Goal: Task Accomplishment & Management: Manage account settings

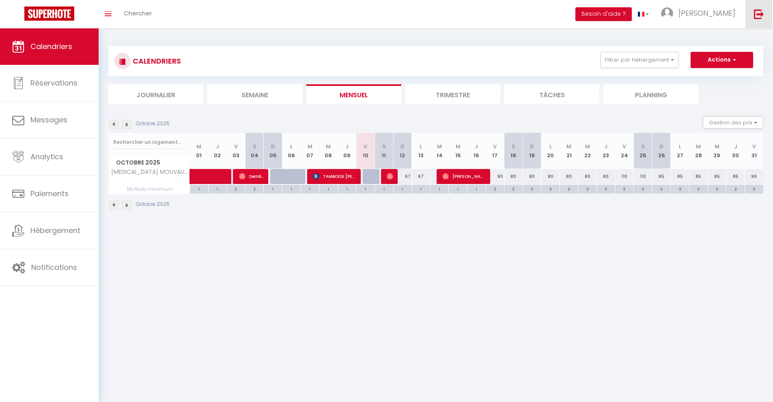
click at [757, 17] on img at bounding box center [759, 14] width 10 height 10
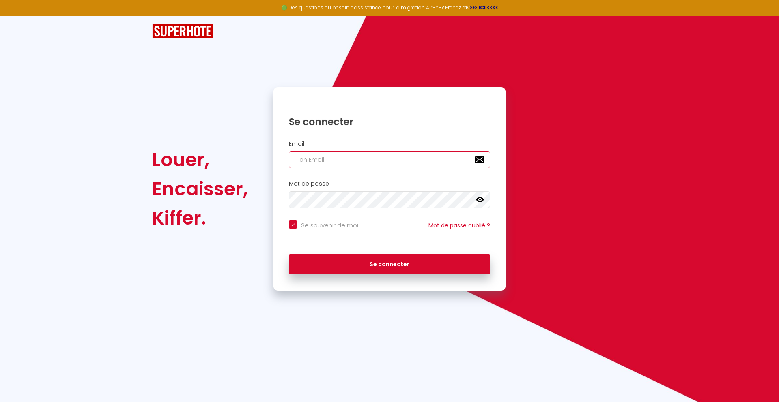
type input "[EMAIL_ADDRESS][DOMAIN_NAME]"
checkbox input "true"
click at [375, 161] on input "[EMAIL_ADDRESS][DOMAIN_NAME]" at bounding box center [389, 159] width 201 height 17
type input "[EMAIL_ADDRESS][DOMAIN_NAME]"
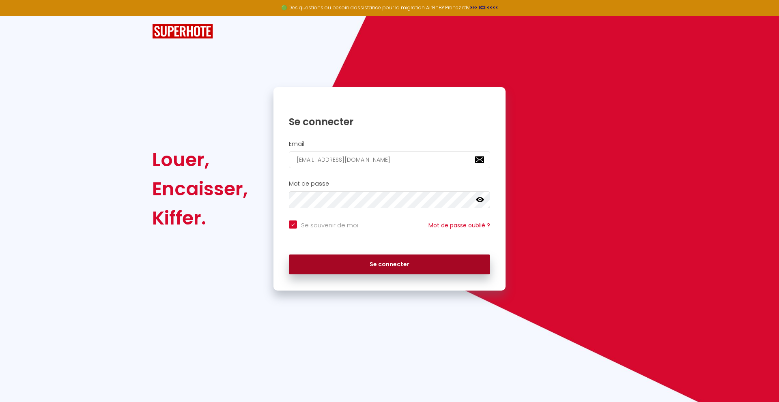
click at [367, 267] on button "Se connecter" at bounding box center [389, 265] width 201 height 20
checkbox input "true"
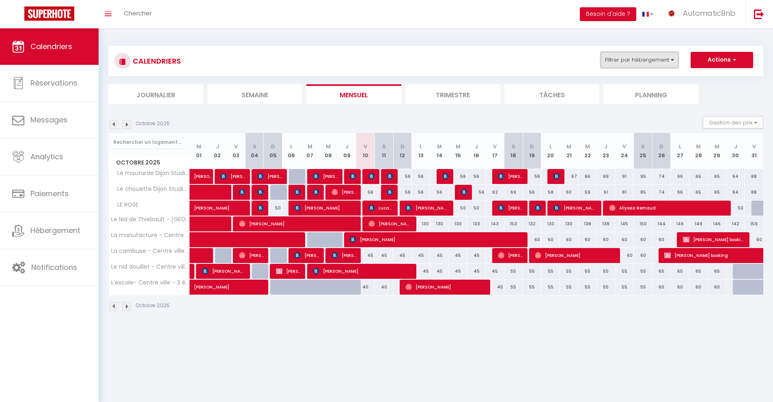
click at [659, 61] on button "Filtrer par hébergement" at bounding box center [639, 60] width 78 height 16
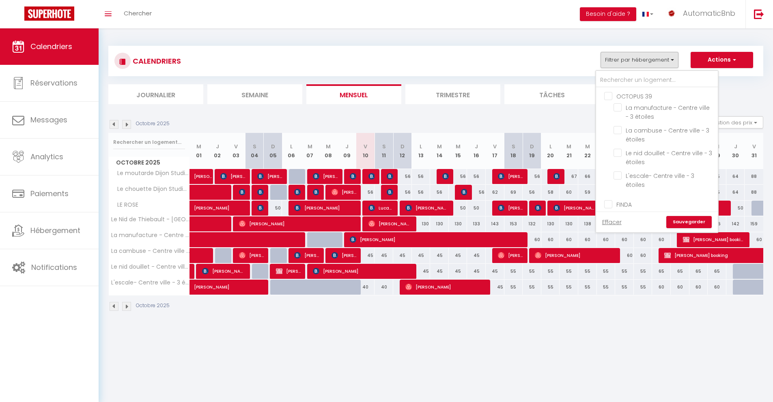
click at [611, 98] on input "OCTOPUS 39" at bounding box center [665, 96] width 122 height 8
checkbox input "true"
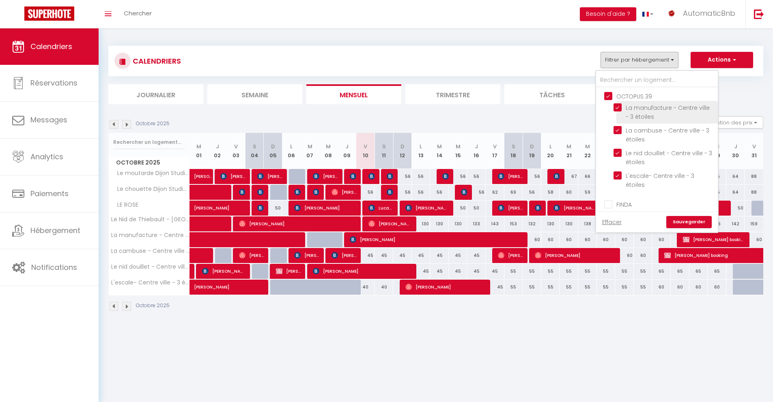
checkbox input "true"
checkbox input "false"
checkbox input "true"
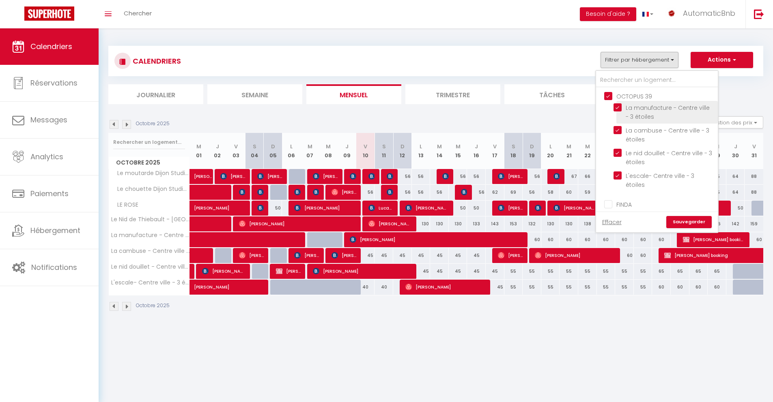
checkbox input "true"
checkbox input "false"
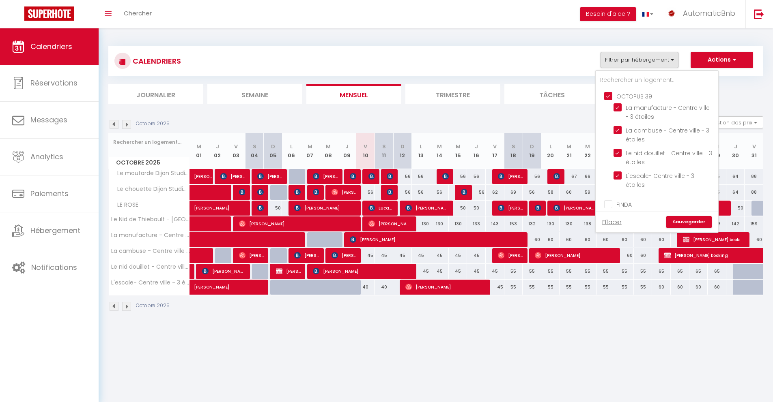
click at [690, 224] on link "Sauvegarder" at bounding box center [688, 222] width 45 height 12
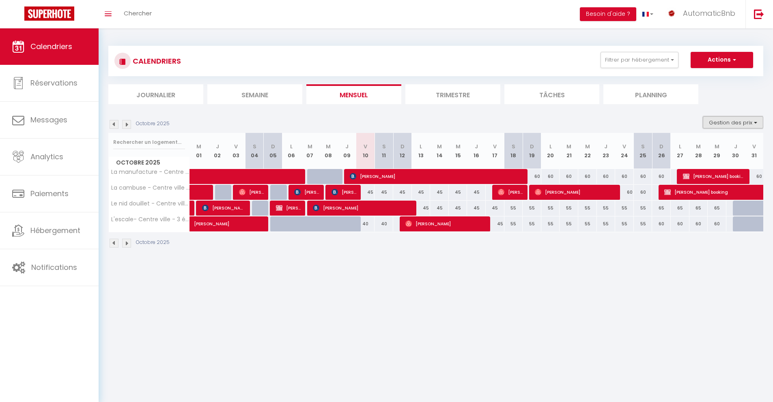
click at [719, 120] on button "Gestion des prix" at bounding box center [733, 122] width 60 height 12
click at [701, 145] on input "Nb Nuits minimum" at bounding box center [726, 148] width 73 height 8
checkbox input "true"
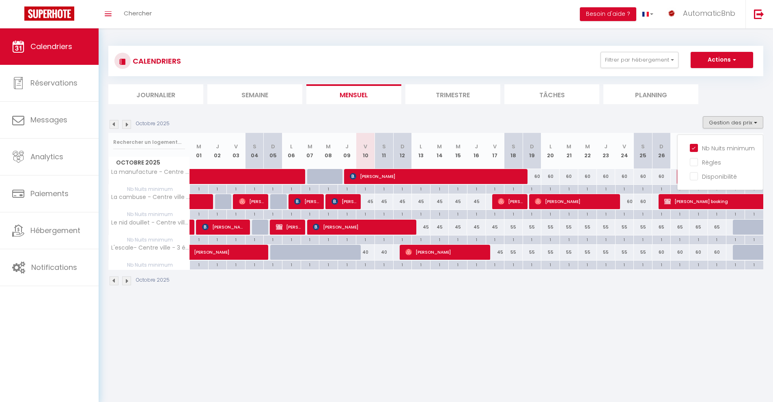
click at [467, 94] on li "Trimestre" at bounding box center [452, 94] width 95 height 20
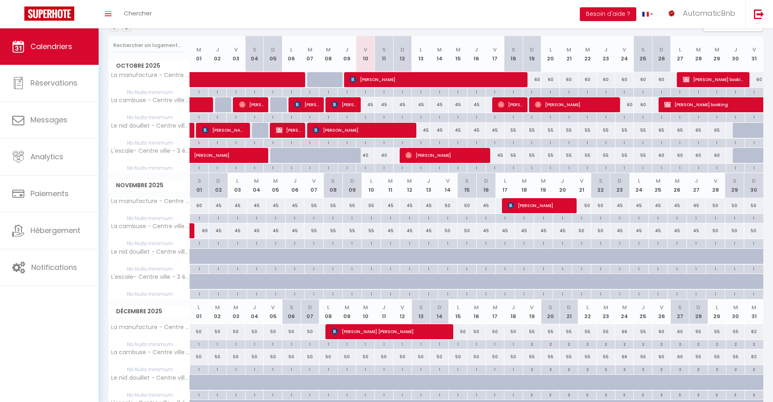
scroll to position [98, 0]
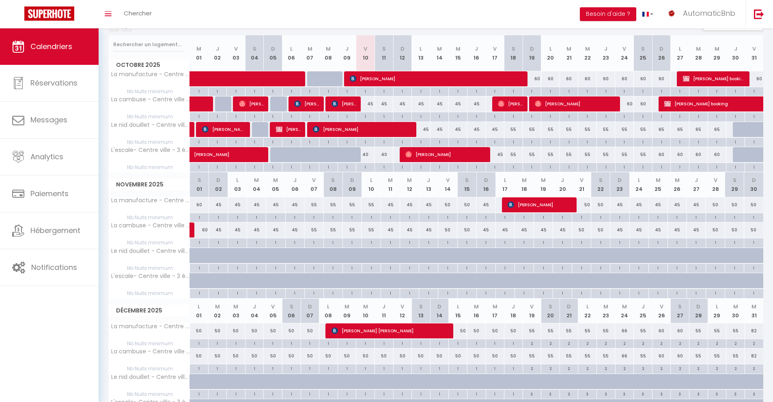
click at [326, 158] on div at bounding box center [335, 159] width 19 height 15
type input "35"
type input "Mer 08 Octobre 2025"
type input "Jeu 09 Octobre 2025"
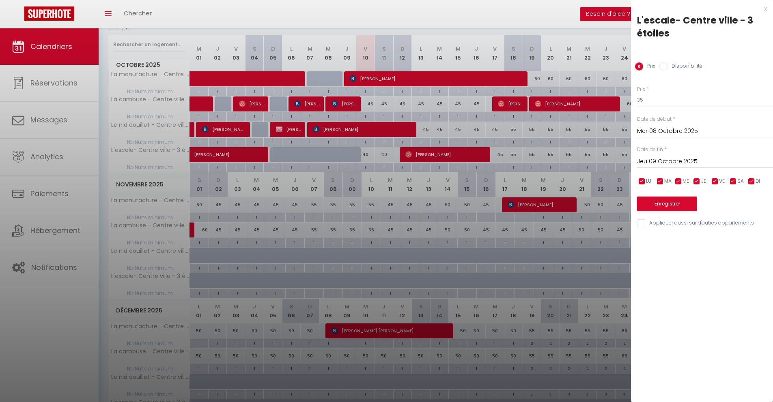
drag, startPoint x: 297, startPoint y: 153, endPoint x: 293, endPoint y: 153, distance: 4.9
click at [297, 153] on div at bounding box center [386, 201] width 773 height 402
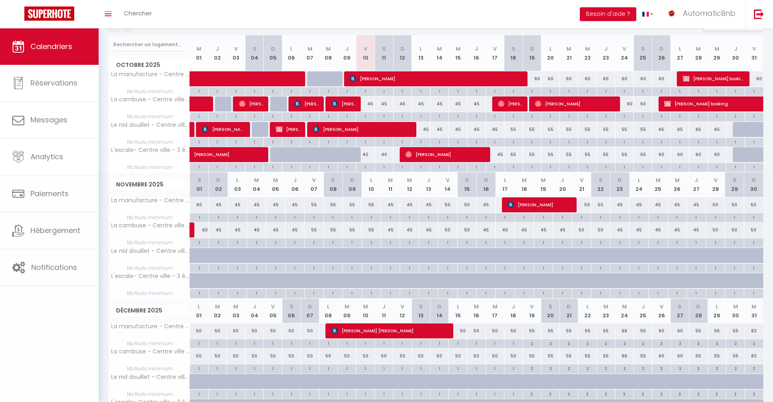
click at [292, 153] on div at bounding box center [386, 201] width 773 height 402
click at [292, 153] on div at bounding box center [298, 159] width 19 height 15
type input "35"
type input "Lun 06 Octobre 2025"
type input "[DATE]"
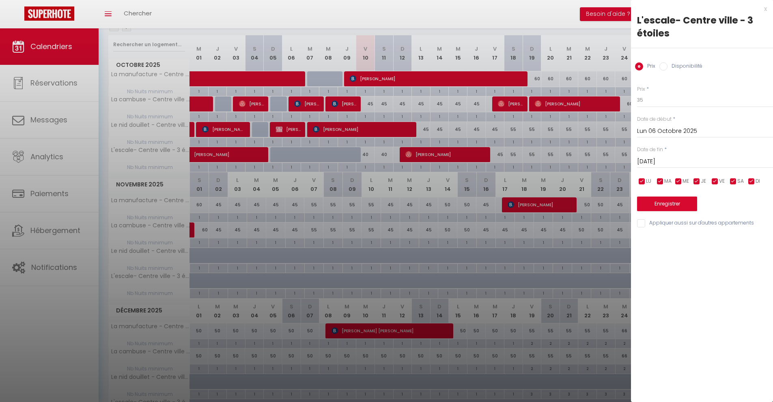
click at [764, 9] on div "x" at bounding box center [699, 9] width 136 height 10
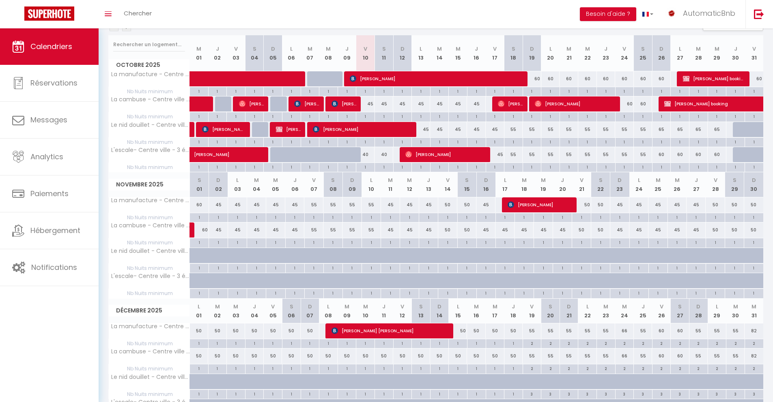
click at [367, 103] on div "45" at bounding box center [365, 104] width 19 height 15
type input "45"
type input "Ven 10 Octobre 2025"
type input "Sam 11 Octobre 2025"
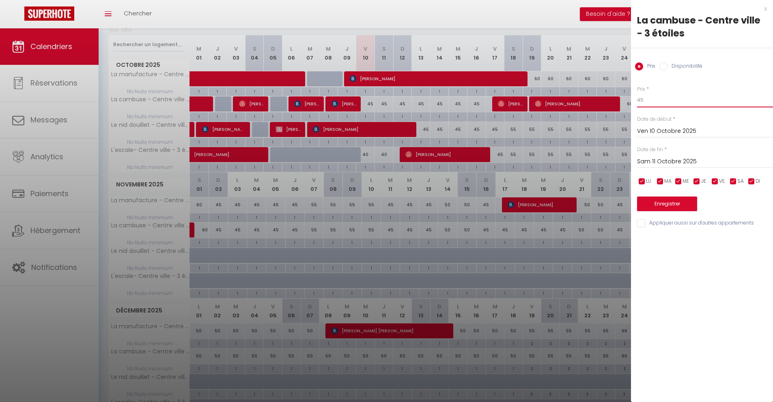
click at [693, 103] on input "45" at bounding box center [705, 100] width 136 height 15
type input "40"
click at [664, 162] on input "Sam 11 Octobre 2025" at bounding box center [705, 162] width 136 height 11
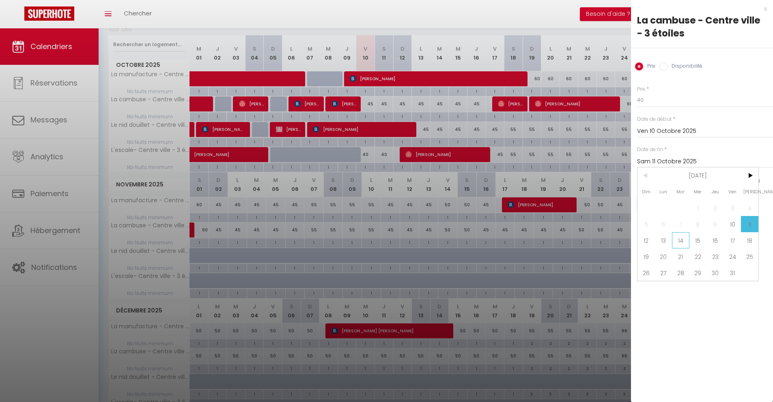
click at [675, 242] on span "14" at bounding box center [680, 240] width 17 height 16
type input "[DATE]"
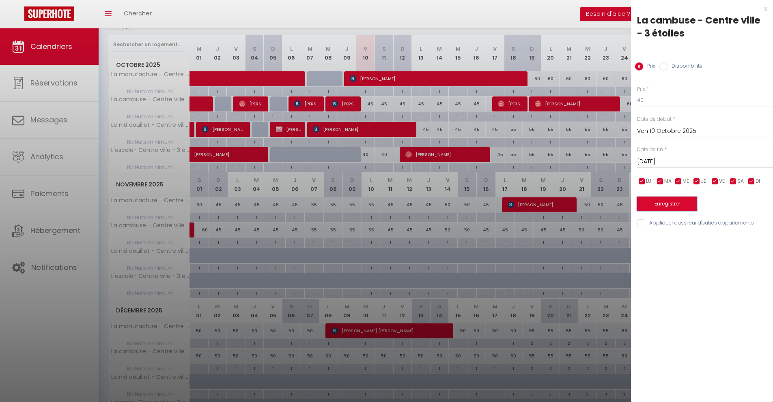
click at [666, 204] on button "Enregistrer" at bounding box center [667, 204] width 60 height 15
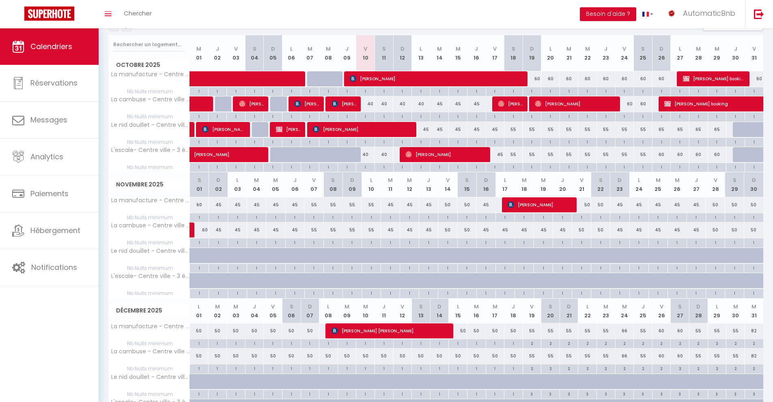
click at [426, 131] on div "45" at bounding box center [421, 129] width 19 height 15
type input "45"
type input "Lun 13 Octobre 2025"
type input "[DATE]"
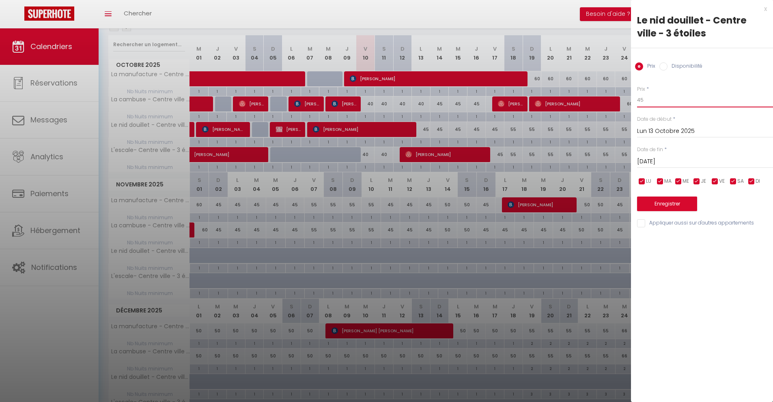
click at [646, 99] on input "45" at bounding box center [705, 100] width 136 height 15
type input "40"
click at [660, 164] on input "[DATE]" at bounding box center [705, 162] width 136 height 11
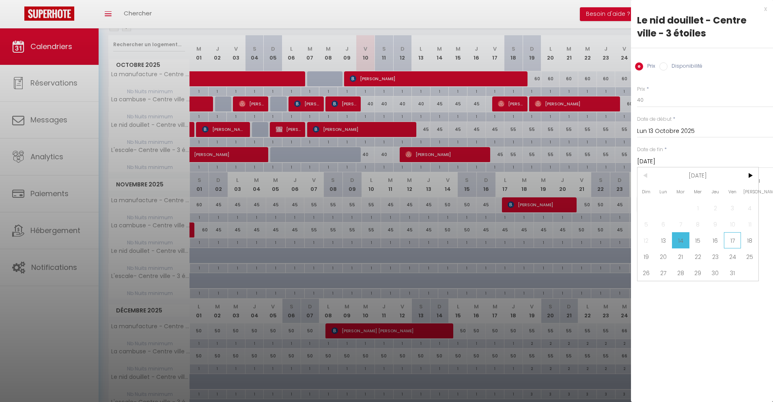
click at [729, 243] on span "17" at bounding box center [732, 240] width 17 height 16
type input "Ven 17 Octobre 2025"
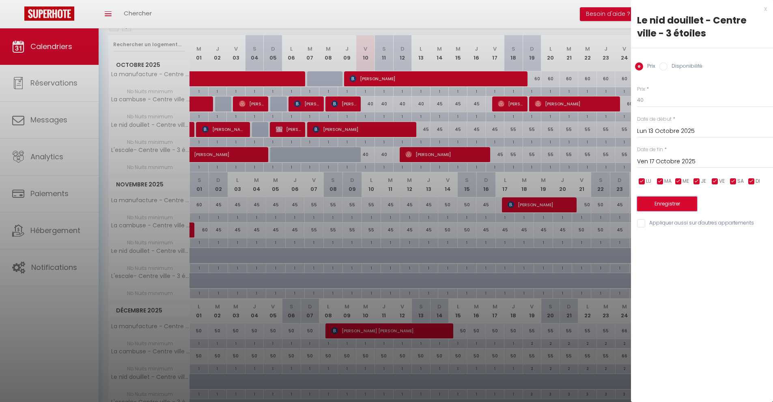
click at [648, 204] on button "Enregistrer" at bounding box center [667, 204] width 60 height 15
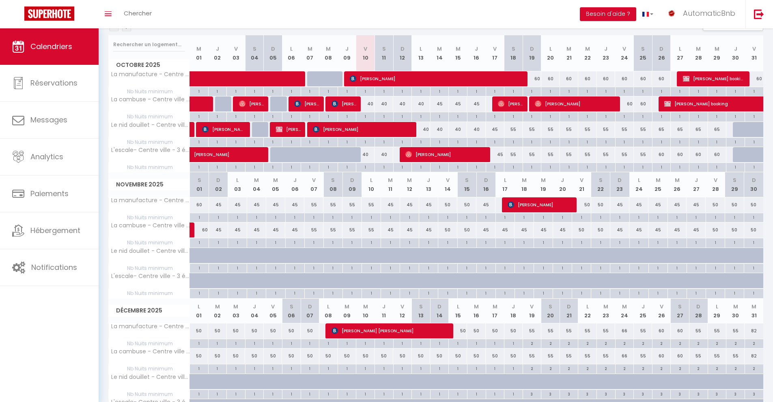
click at [369, 154] on div "40" at bounding box center [365, 154] width 19 height 15
type input "40"
type input "Ven 10 Octobre 2025"
type input "Sam 11 Octobre 2025"
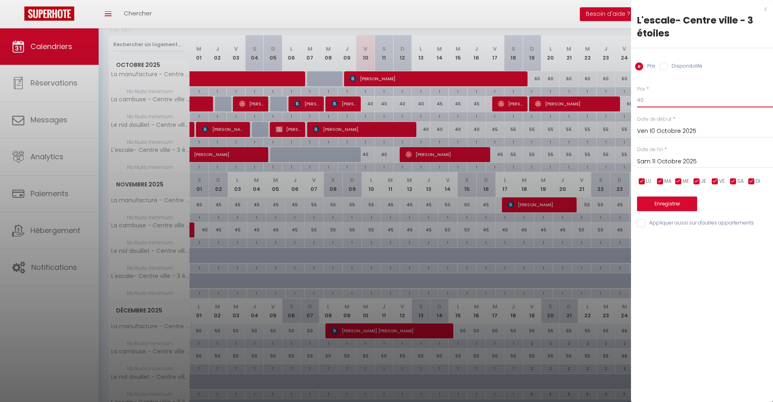
drag, startPoint x: 645, startPoint y: 99, endPoint x: 617, endPoint y: 99, distance: 28.8
click at [617, 99] on body "🟢 Des questions ou besoin d'assistance pour la migration AirBnB? Prenez rdv >>>…" at bounding box center [386, 195] width 773 height 528
type input "35"
click at [661, 202] on button "Enregistrer" at bounding box center [667, 204] width 60 height 15
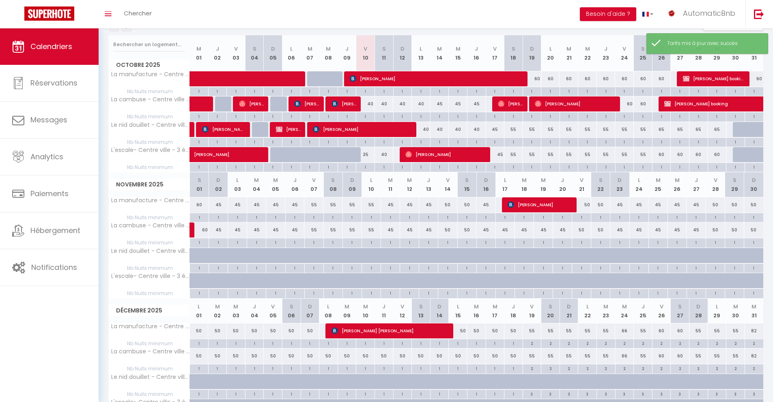
click at [372, 102] on div at bounding box center [386, 201] width 773 height 402
click at [280, 105] on div at bounding box center [279, 104] width 19 height 15
type input "45"
type input "Dim 05 Octobre 2025"
type input "Lun 06 Octobre 2025"
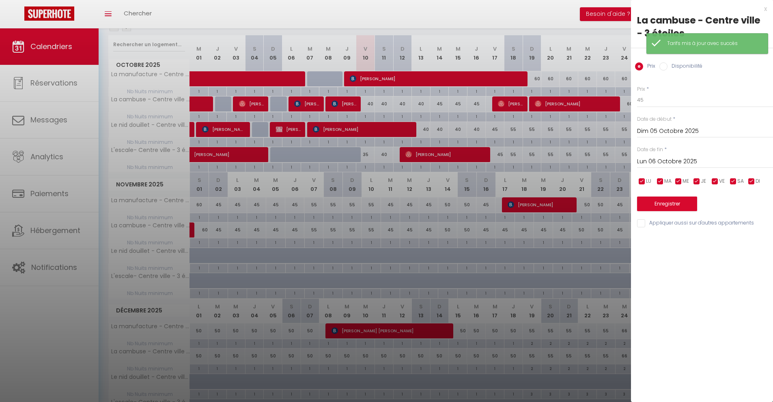
click at [765, 9] on div "x" at bounding box center [699, 9] width 136 height 10
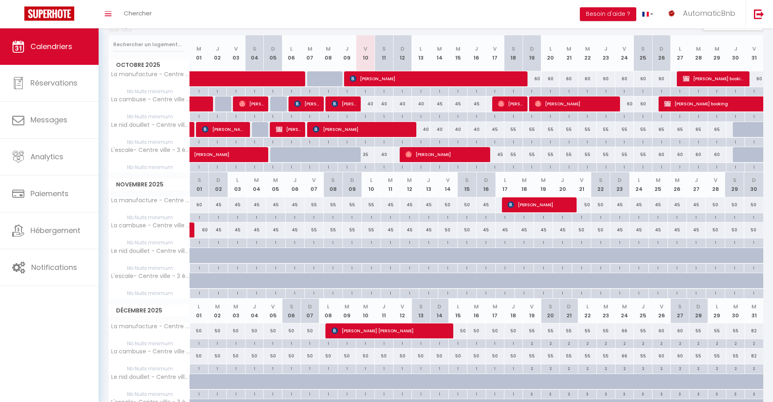
click at [385, 152] on div "40" at bounding box center [383, 154] width 19 height 15
type input "40"
type input "Sam 11 Octobre 2025"
type input "Dim 12 Octobre 2025"
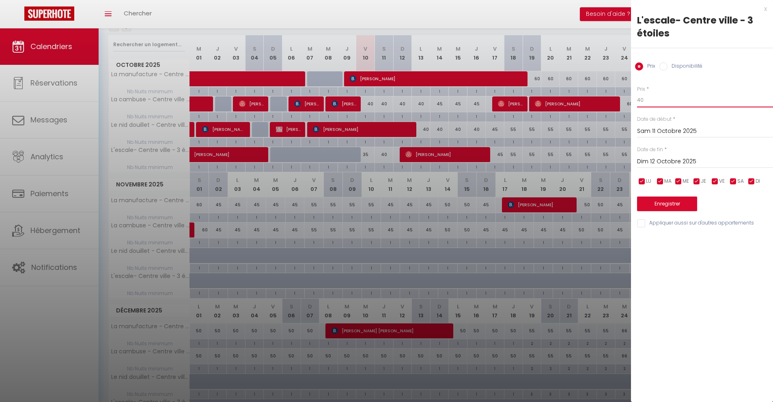
drag, startPoint x: 632, startPoint y: 99, endPoint x: 607, endPoint y: 97, distance: 25.6
click at [609, 98] on body "🟢 Des questions ou besoin d'assistance pour la migration AirBnB? Prenez rdv >>>…" at bounding box center [386, 195] width 773 height 528
type input "35"
click at [666, 202] on button "Enregistrer" at bounding box center [667, 204] width 60 height 15
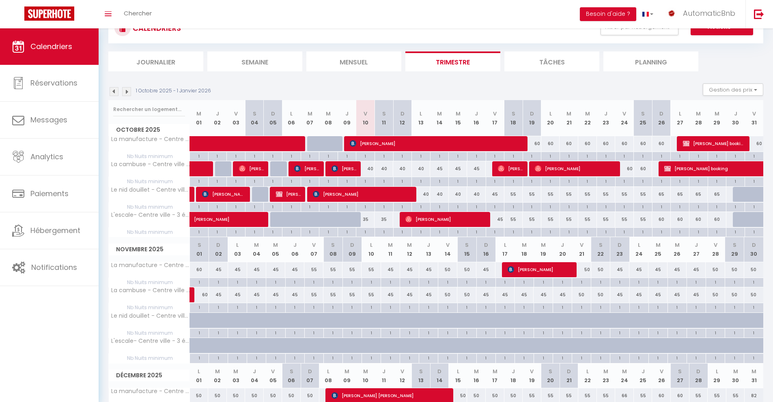
scroll to position [20, 0]
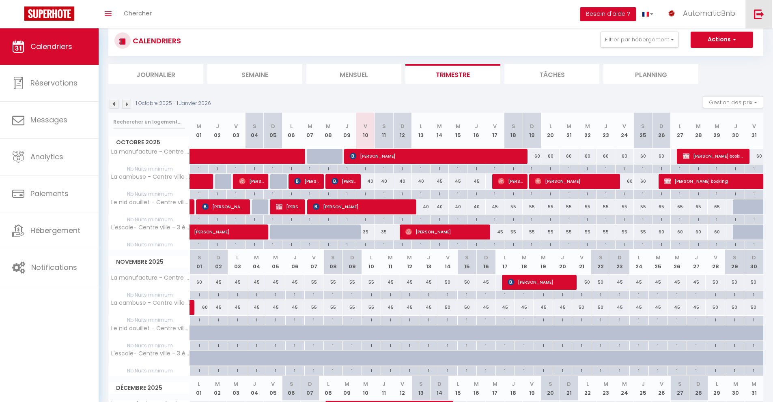
click at [759, 15] on img at bounding box center [759, 14] width 10 height 10
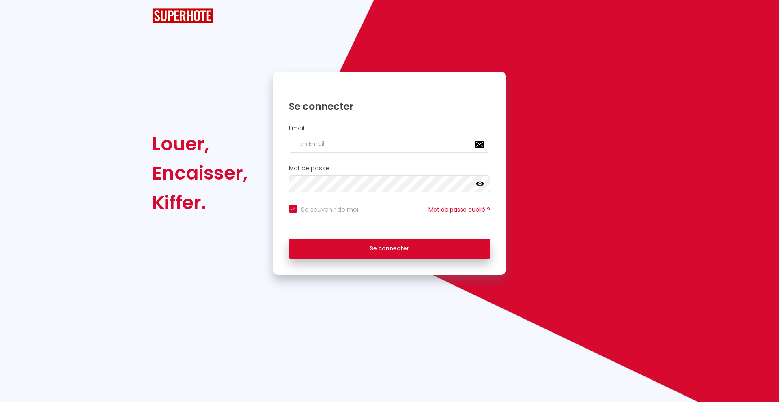
checkbox input "true"
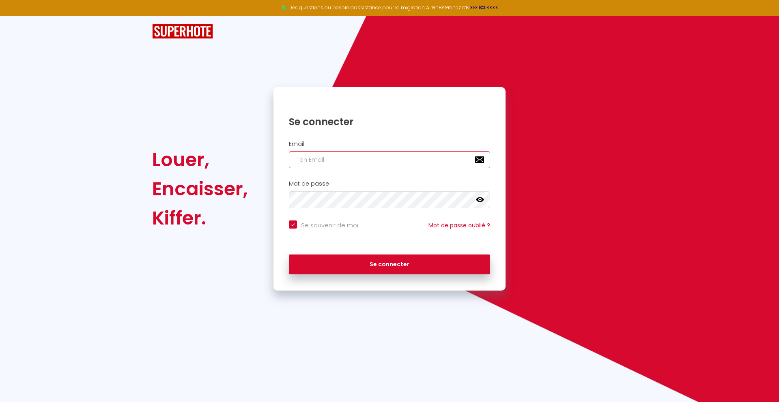
type input "[EMAIL_ADDRESS][DOMAIN_NAME]"
checkbox input "true"
click at [387, 163] on input "[EMAIL_ADDRESS][DOMAIN_NAME]" at bounding box center [389, 159] width 201 height 17
type input "[EMAIL_ADDRESS][DOMAIN_NAME]"
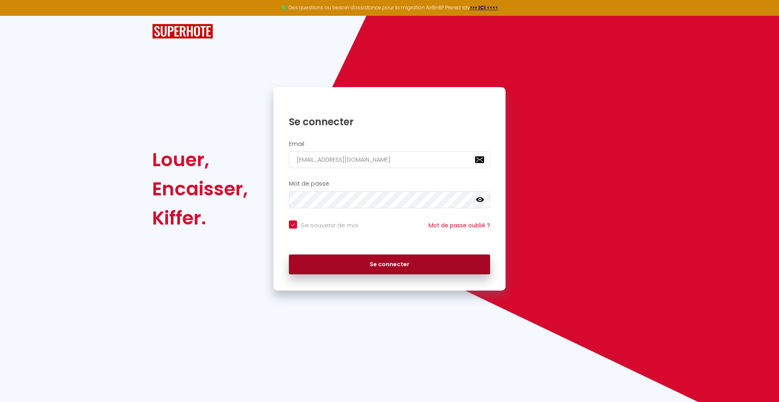
click at [397, 263] on button "Se connecter" at bounding box center [389, 265] width 201 height 20
checkbox input "true"
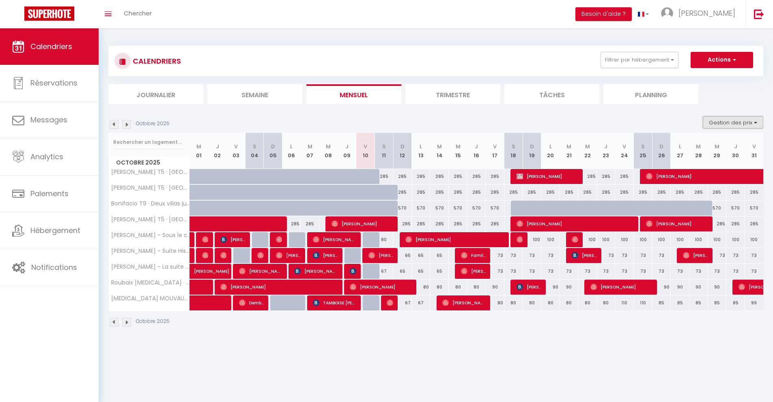
click at [717, 120] on button "Gestion des prix" at bounding box center [733, 122] width 60 height 12
click at [714, 147] on input "Nb Nuits minimum" at bounding box center [726, 148] width 73 height 8
checkbox input "true"
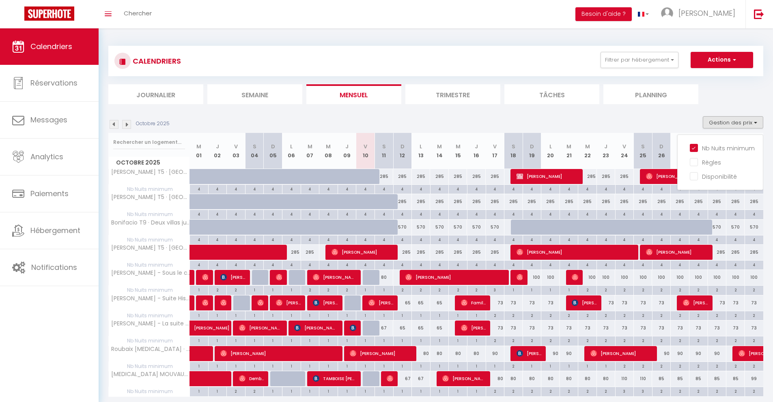
click at [423, 97] on li "Trimestre" at bounding box center [452, 94] width 95 height 20
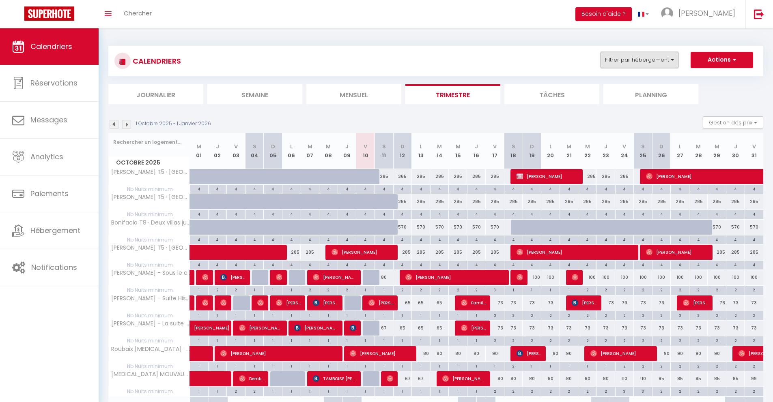
click at [641, 64] on button "Filtrer par hébergement" at bounding box center [639, 60] width 78 height 16
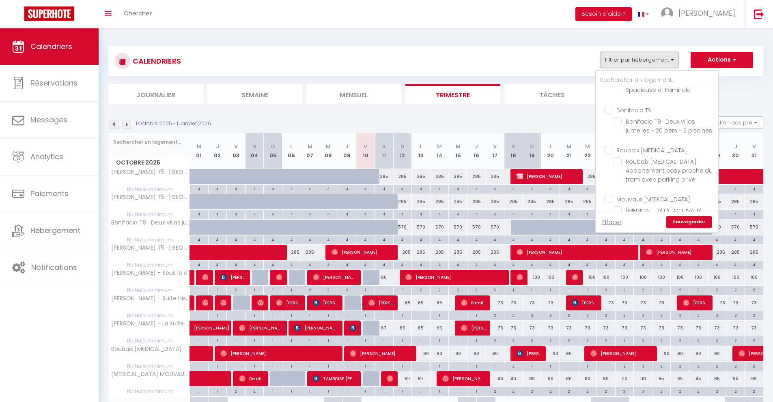
scroll to position [203, 0]
click at [610, 194] on input "Mouvaux [MEDICAL_DATA]" at bounding box center [665, 198] width 122 height 8
checkbox input "true"
checkbox input "false"
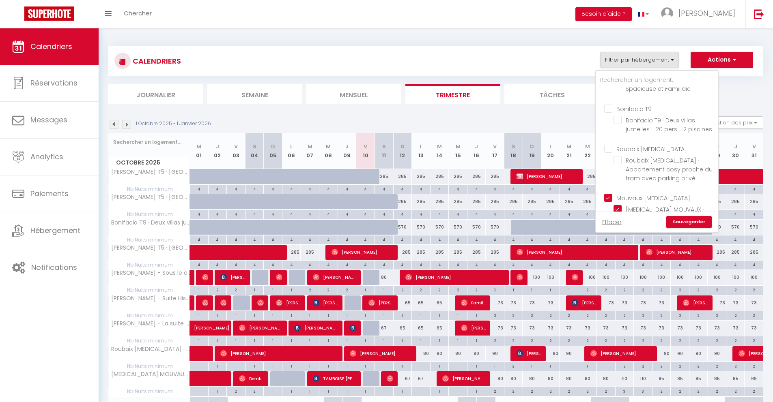
checkbox input "false"
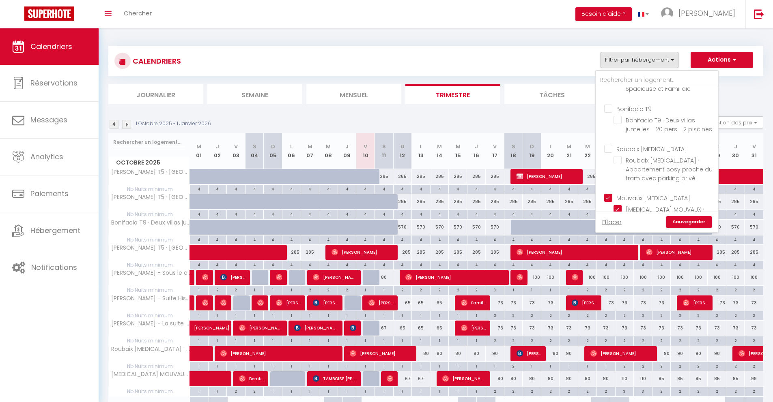
checkbox input "false"
checkbox input "true"
click at [607, 144] on input "Roubaix [MEDICAL_DATA]" at bounding box center [665, 148] width 122 height 8
checkbox input "true"
checkbox input "false"
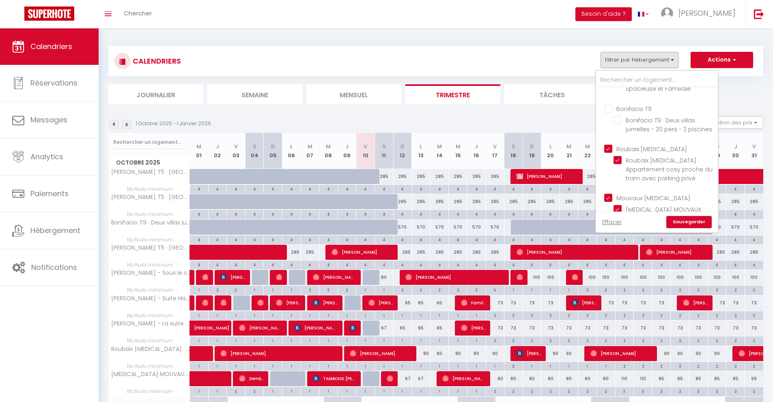
checkbox input "false"
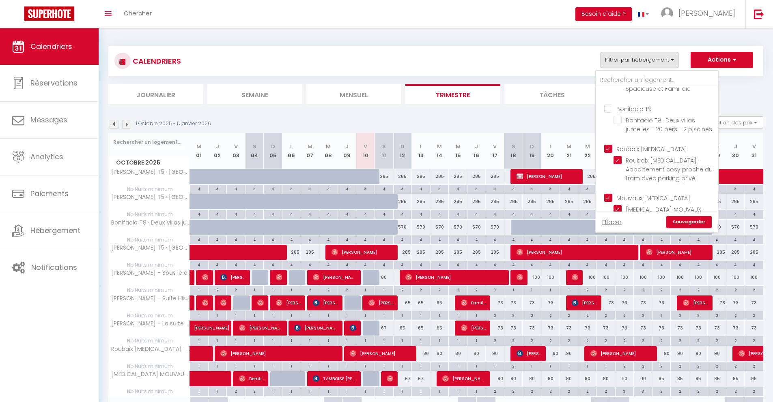
checkbox input "false"
checkbox input "true"
click at [679, 222] on link "Sauvegarder" at bounding box center [688, 222] width 45 height 12
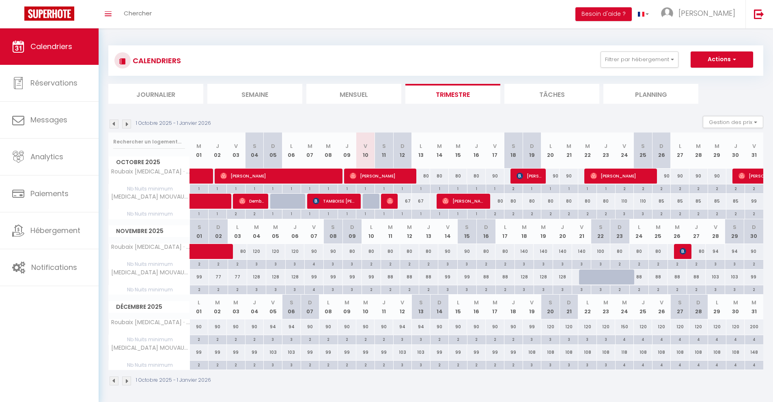
scroll to position [2, 0]
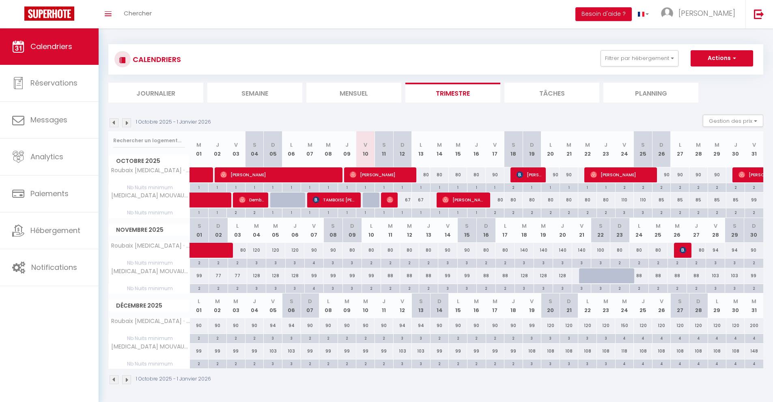
click at [428, 176] on div "80" at bounding box center [421, 175] width 19 height 15
type input "80"
type input "Lun 13 Octobre 2025"
type input "[DATE]"
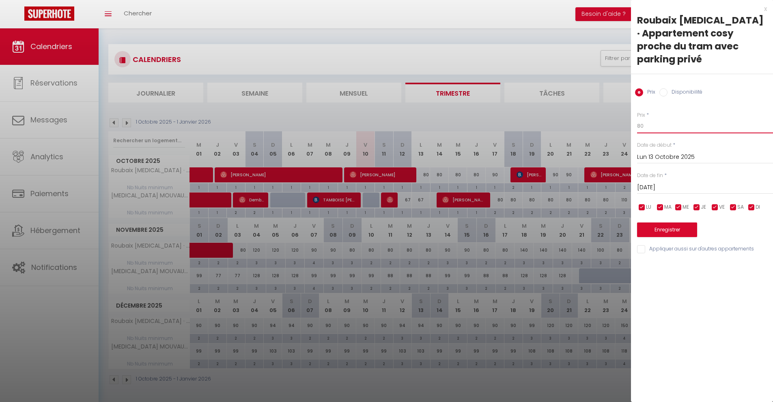
drag, startPoint x: 648, startPoint y: 112, endPoint x: 634, endPoint y: 112, distance: 13.4
click at [634, 112] on div "Prix * 80 Statut * Disponible Indisponible Date de début * [DATE] < [DATE] > Di…" at bounding box center [702, 177] width 142 height 153
click at [767, 9] on div "x Roubaix [MEDICAL_DATA] · Appartement cosy proche du tram avec parking privé P…" at bounding box center [702, 131] width 142 height 262
click at [764, 9] on div "x" at bounding box center [699, 9] width 136 height 10
